Goal: Task Accomplishment & Management: Manage account settings

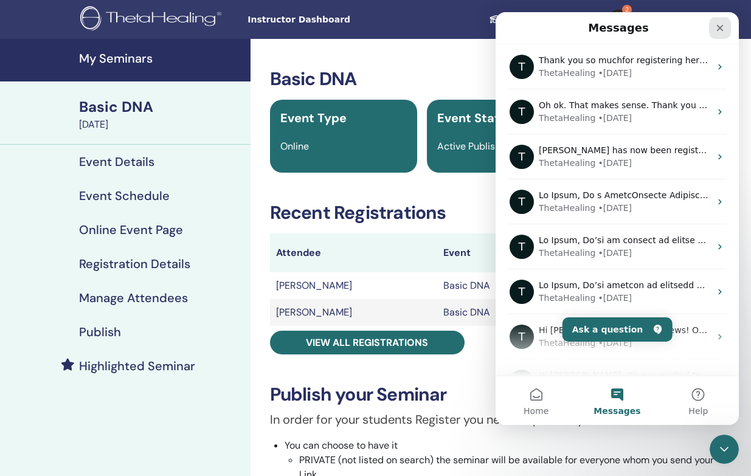
click at [717, 26] on icon "Close" at bounding box center [720, 28] width 10 height 10
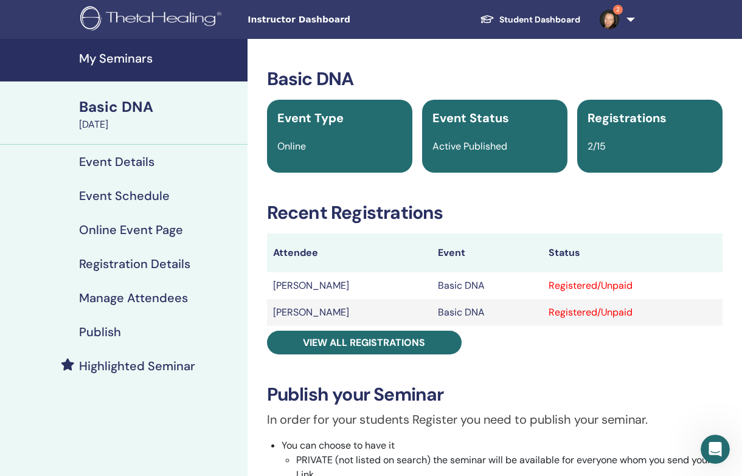
click at [716, 282] on div "Registered/Unpaid" at bounding box center [633, 286] width 168 height 15
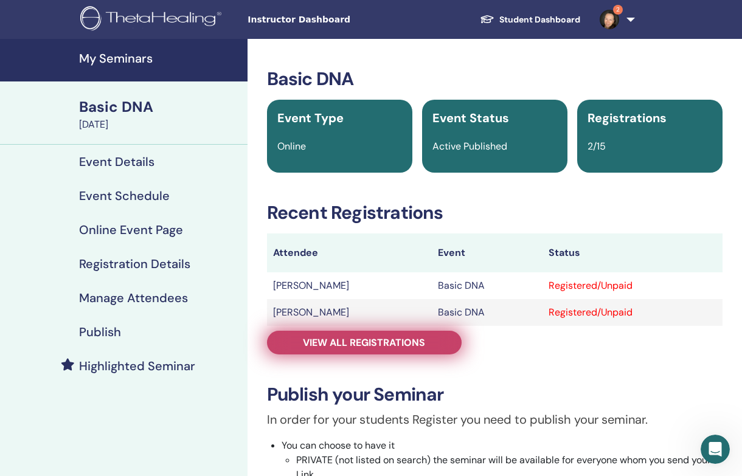
click at [418, 343] on span "View all registrations" at bounding box center [364, 342] width 122 height 13
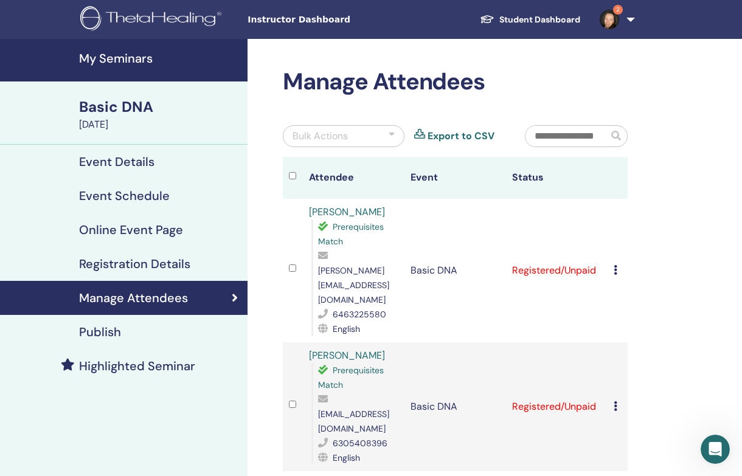
click at [616, 265] on icon at bounding box center [616, 270] width 4 height 10
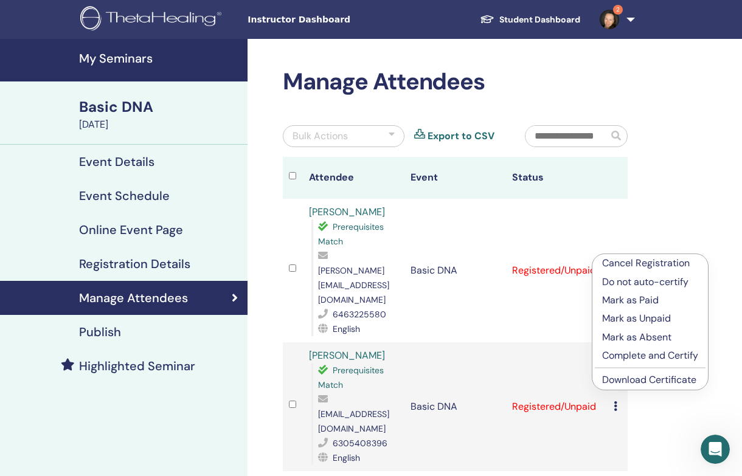
click at [626, 302] on p "Mark as Paid" at bounding box center [650, 300] width 96 height 15
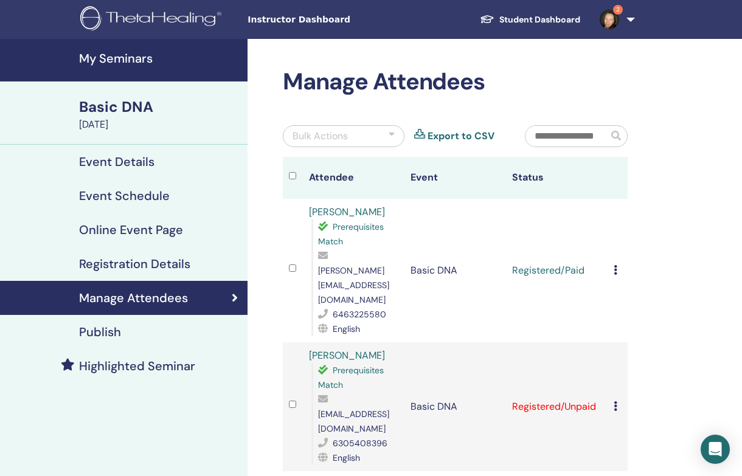
click at [615, 402] on icon at bounding box center [616, 407] width 4 height 10
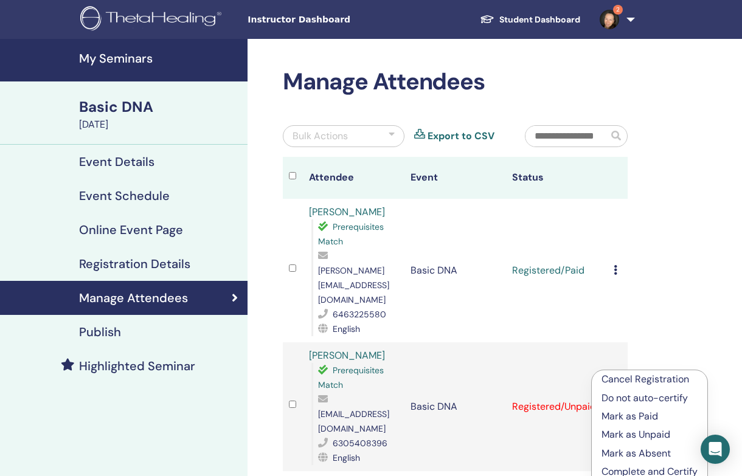
click at [625, 416] on p "Mark as Paid" at bounding box center [650, 416] width 96 height 15
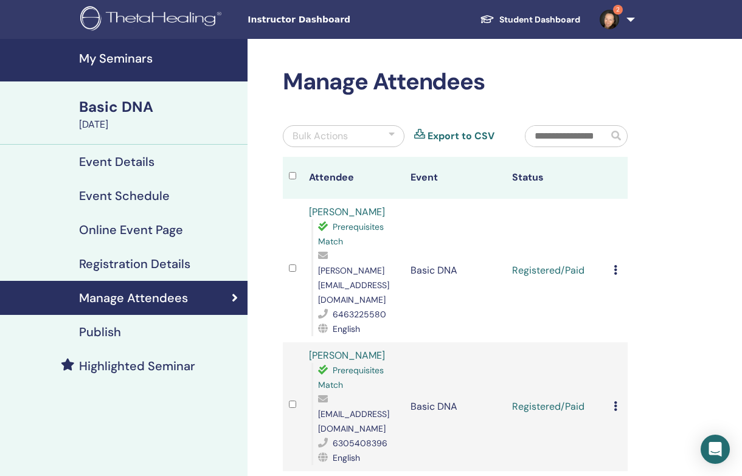
click at [613, 257] on td "Cancel Registration Do not auto-certify Mark as Paid Mark as Unpaid Mark as Abs…" at bounding box center [618, 271] width 20 height 144
click at [614, 265] on icon at bounding box center [616, 270] width 4 height 10
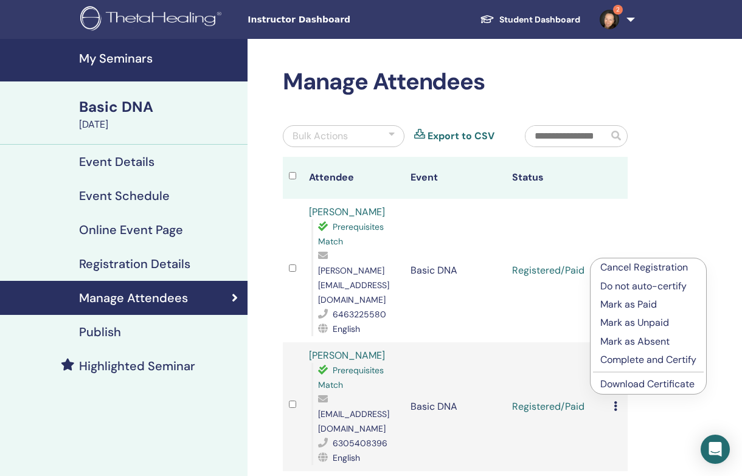
click at [622, 357] on p "Complete and Certify" at bounding box center [648, 360] width 96 height 15
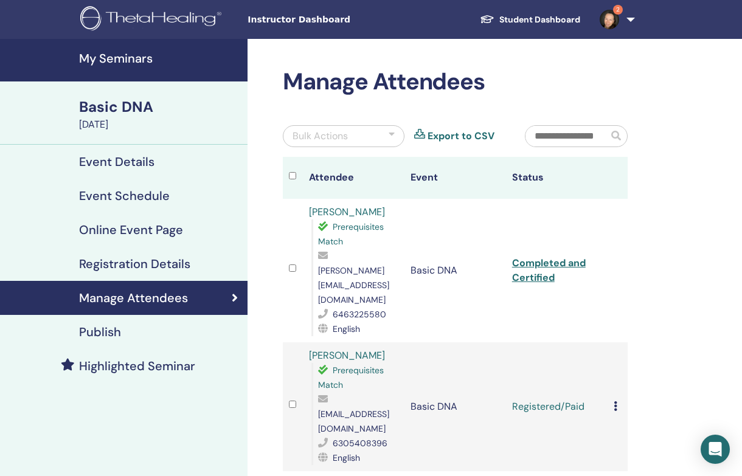
click at [613, 368] on td "Cancel Registration Do not auto-certify Mark as Paid Mark as Unpaid Mark as Abs…" at bounding box center [618, 407] width 20 height 129
click at [615, 402] on icon at bounding box center [616, 407] width 4 height 10
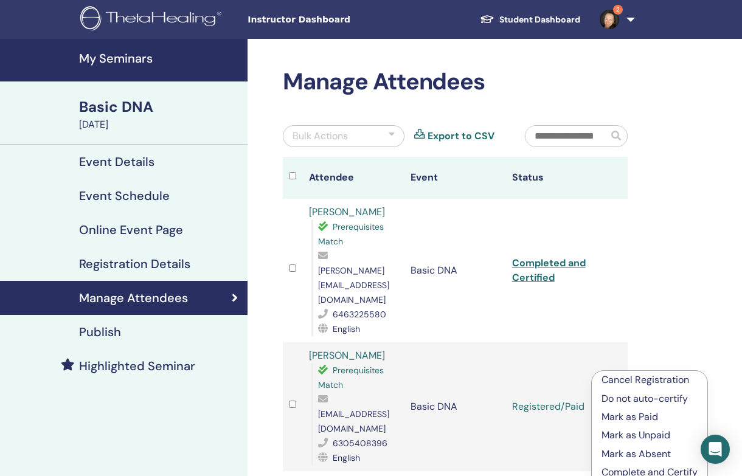
click at [631, 470] on p "Complete and Certify" at bounding box center [650, 472] width 96 height 15
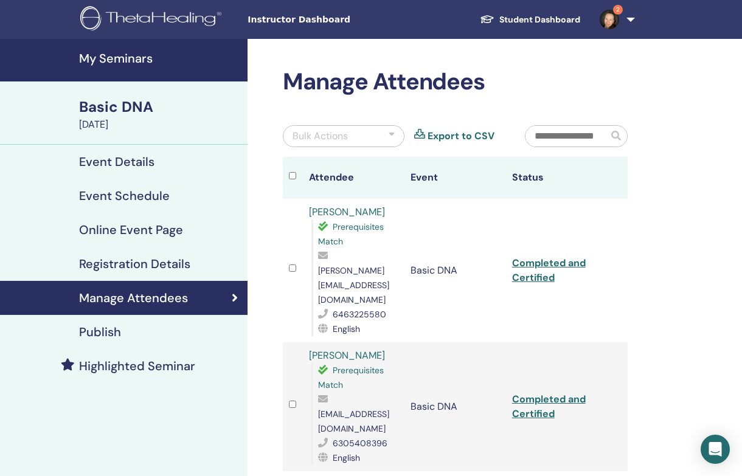
click at [620, 15] on span "2" at bounding box center [609, 19] width 29 height 10
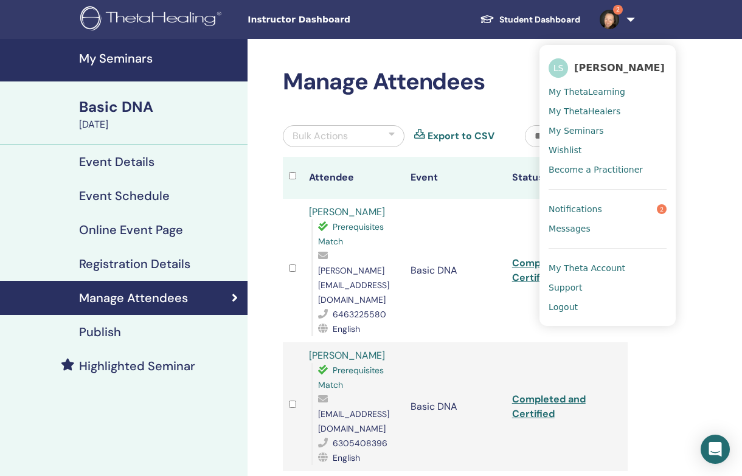
click at [602, 207] on link "Notifications 2" at bounding box center [608, 209] width 118 height 19
